Goal: Information Seeking & Learning: Learn about a topic

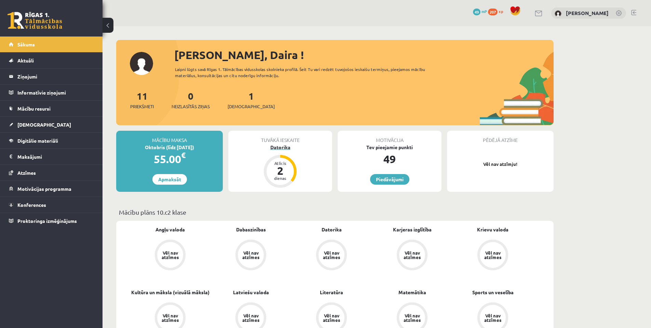
click at [286, 147] on div "Datorika" at bounding box center [280, 147] width 104 height 7
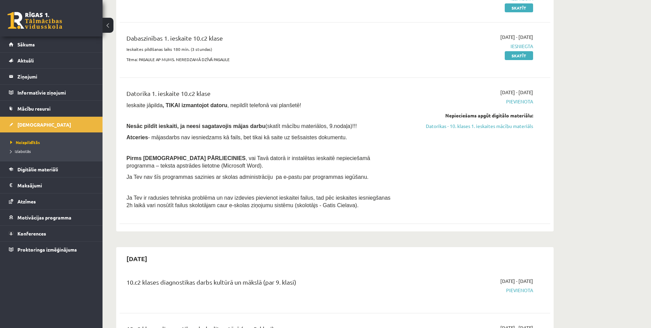
scroll to position [103, 0]
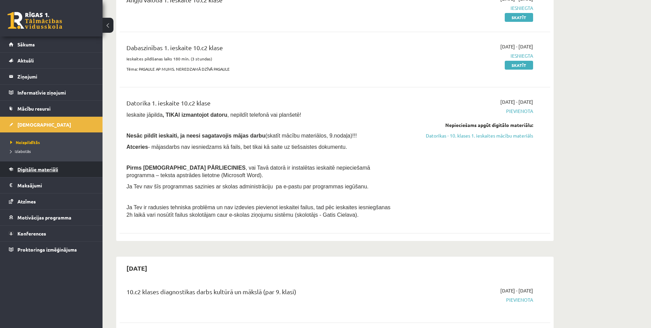
click at [62, 171] on link "Digitālie materiāli" at bounding box center [51, 170] width 85 height 16
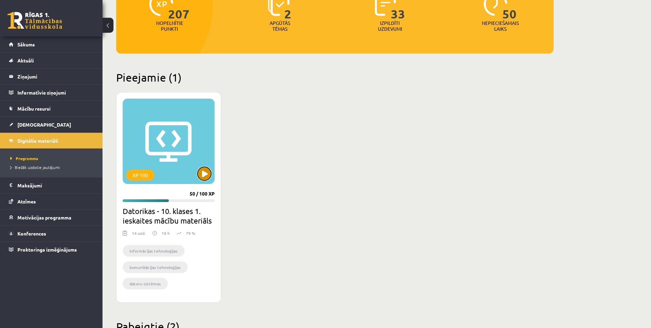
click at [203, 174] on button at bounding box center [205, 174] width 14 height 14
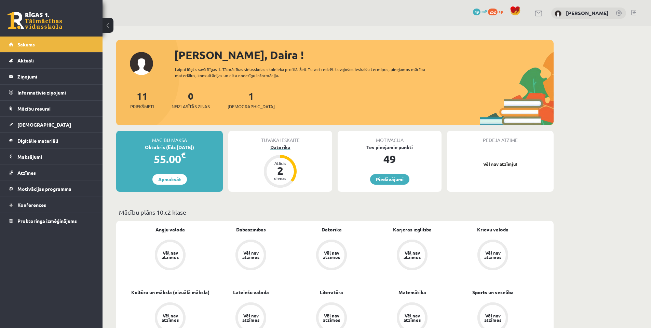
click at [282, 148] on div "Datorika" at bounding box center [280, 147] width 104 height 7
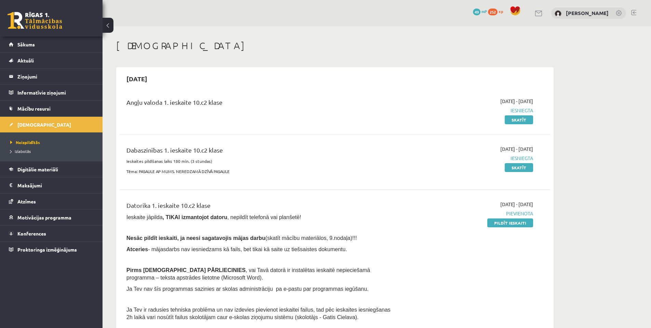
click at [635, 13] on link at bounding box center [633, 12] width 5 height 5
